Goal: Task Accomplishment & Management: Manage account settings

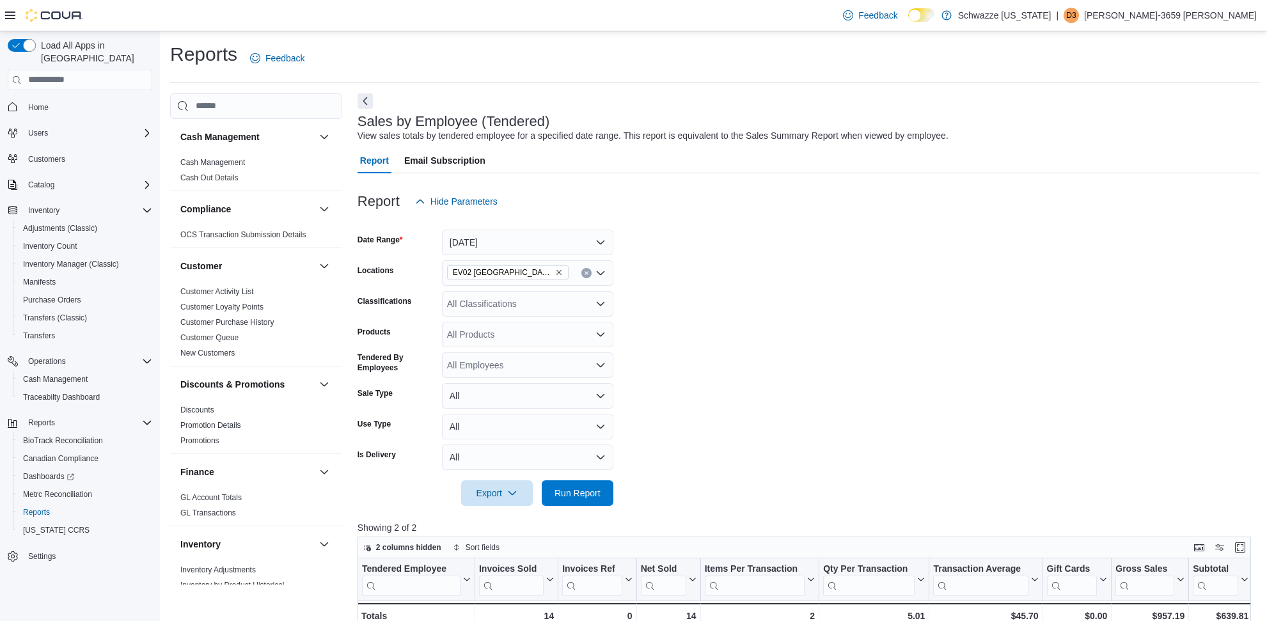
scroll to position [160, 0]
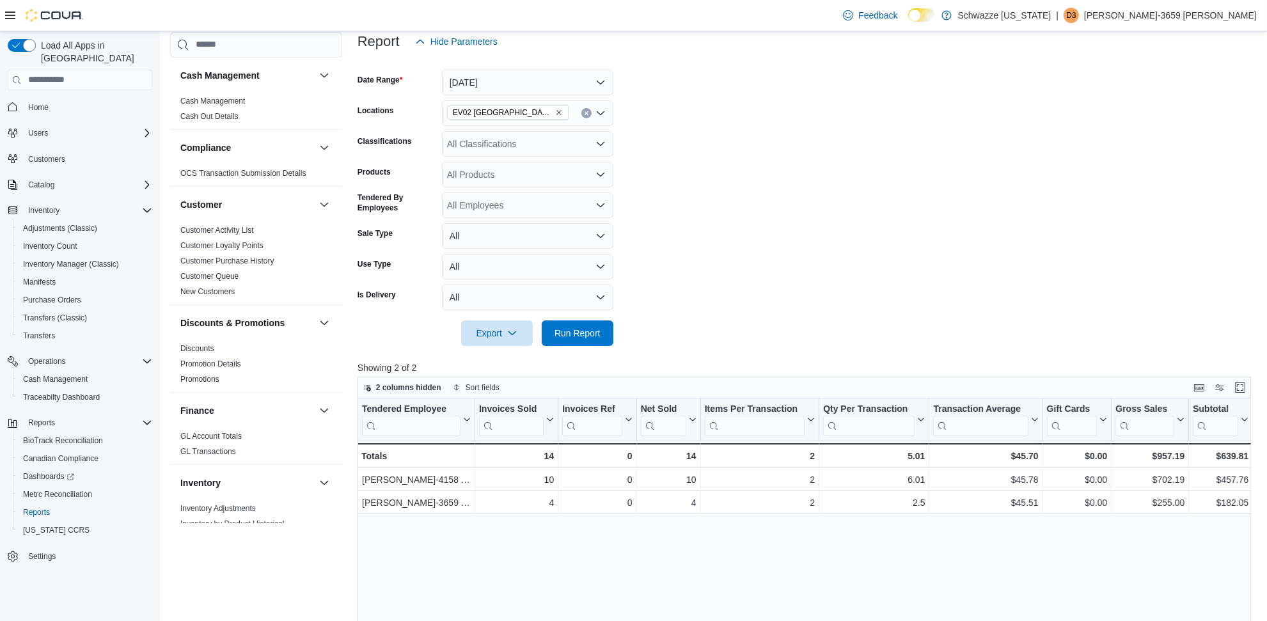
click at [1194, 16] on p "Danielle-3659 Cox" at bounding box center [1170, 15] width 173 height 15
click at [1153, 128] on button "Sign Out" at bounding box center [1193, 126] width 118 height 20
